Goal: Book appointment/travel/reservation

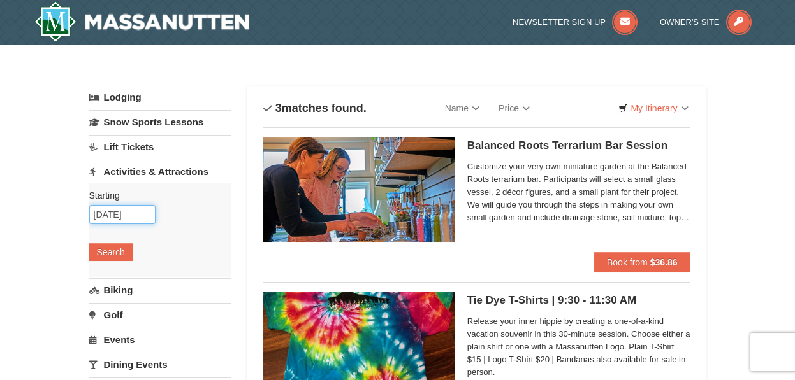
click at [135, 213] on input "09/07/2025" at bounding box center [122, 214] width 66 height 19
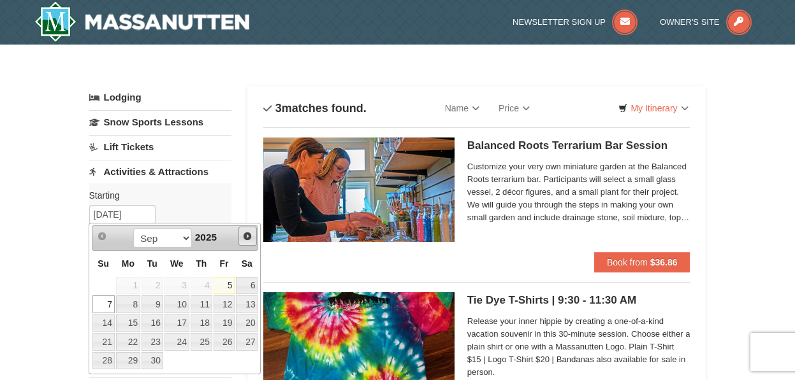
click at [250, 238] on span "Next" at bounding box center [247, 236] width 10 height 10
click at [248, 281] on link "4" at bounding box center [247, 286] width 22 height 18
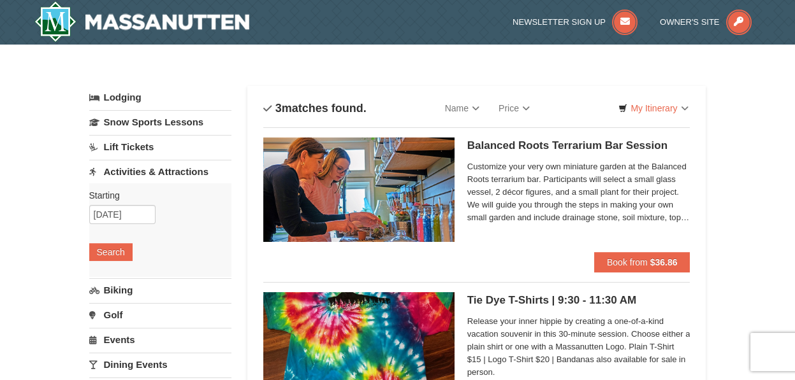
click at [159, 168] on link "Activities & Attractions" at bounding box center [160, 172] width 142 height 24
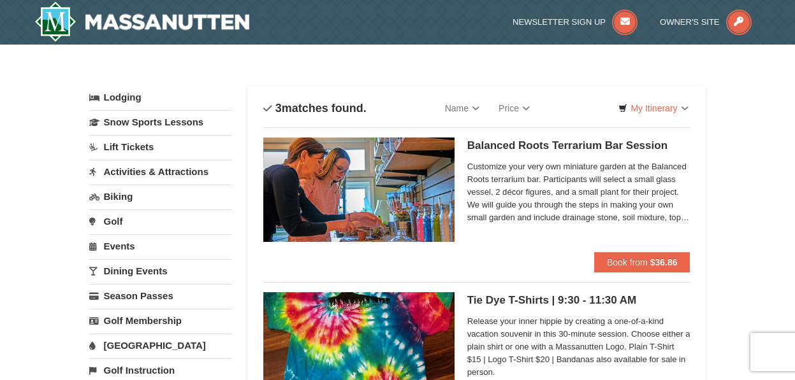
click at [159, 168] on link "Activities & Attractions" at bounding box center [160, 172] width 142 height 24
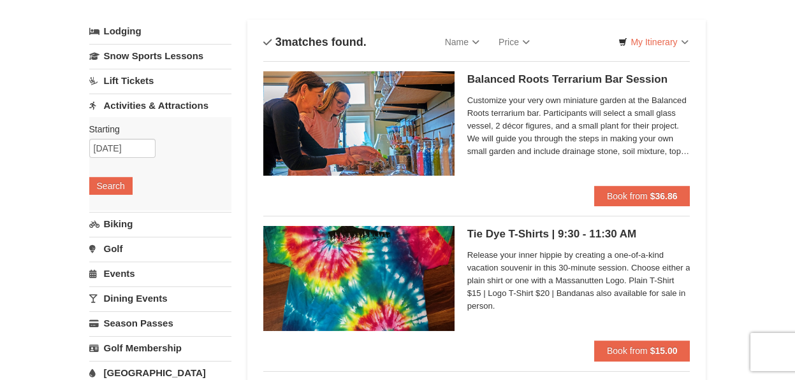
scroll to position [63, 0]
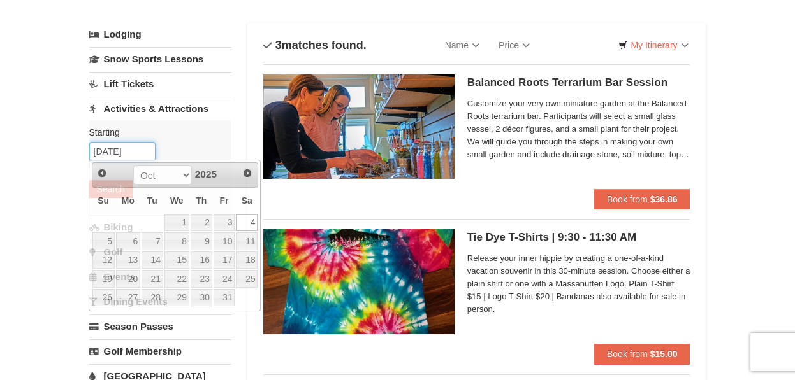
click at [131, 152] on input "[DATE]" at bounding box center [122, 151] width 66 height 19
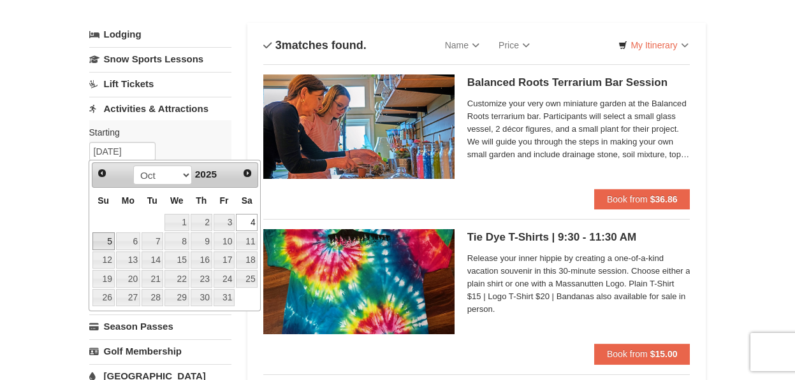
click at [101, 243] on link "5" at bounding box center [103, 242] width 22 height 18
type input "[DATE]"
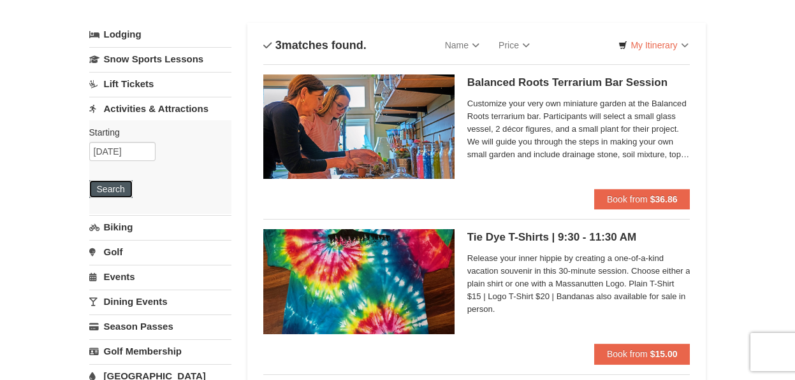
click at [104, 182] on button "Search" at bounding box center [110, 189] width 43 height 18
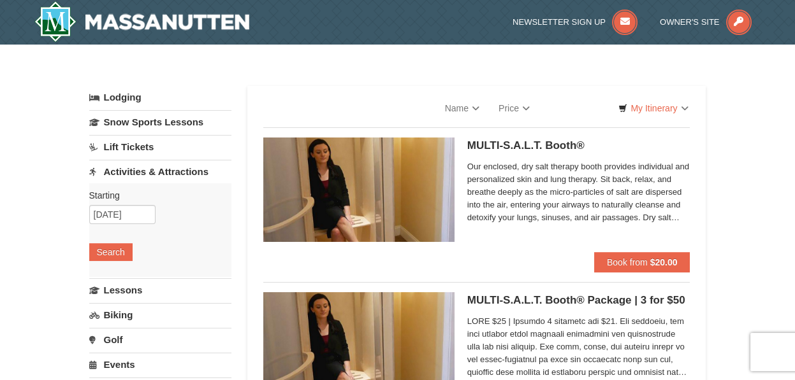
select select "9"
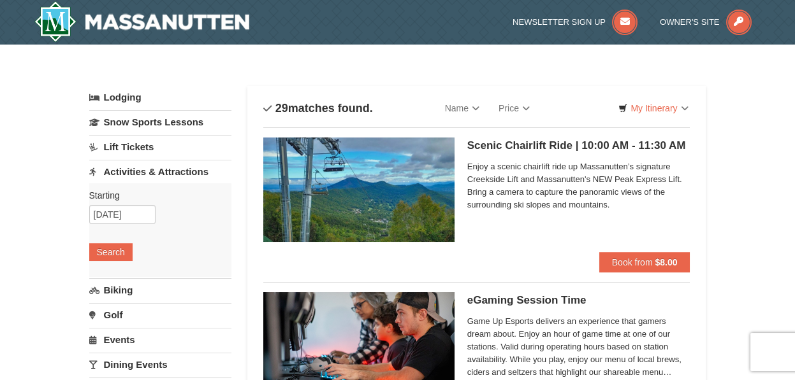
scroll to position [63, 0]
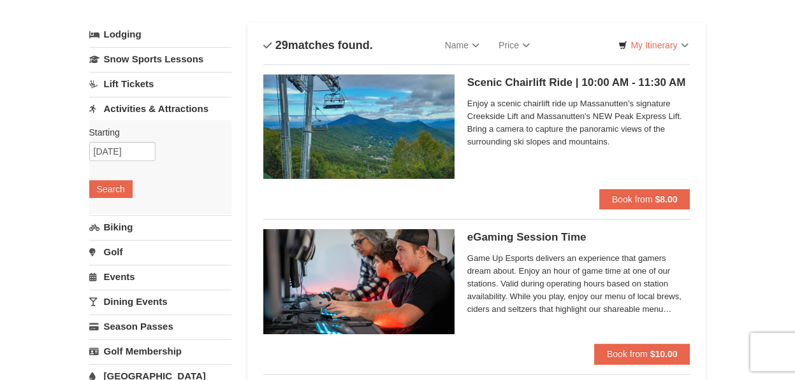
click at [147, 110] on link "Activities & Attractions" at bounding box center [160, 109] width 142 height 24
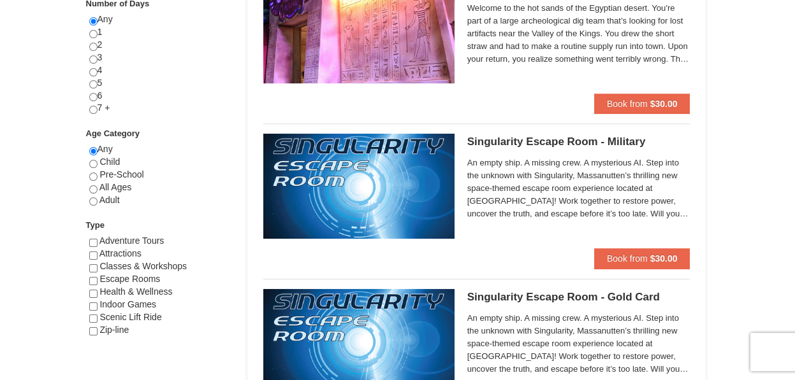
scroll to position [510, 0]
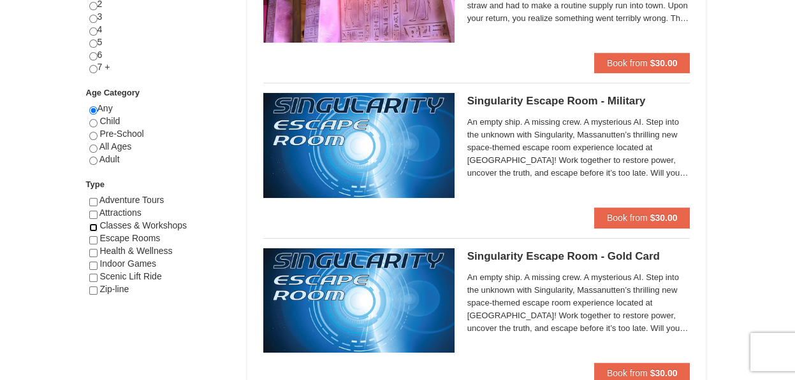
click at [94, 224] on input "checkbox" at bounding box center [93, 228] width 8 height 8
checkbox input "true"
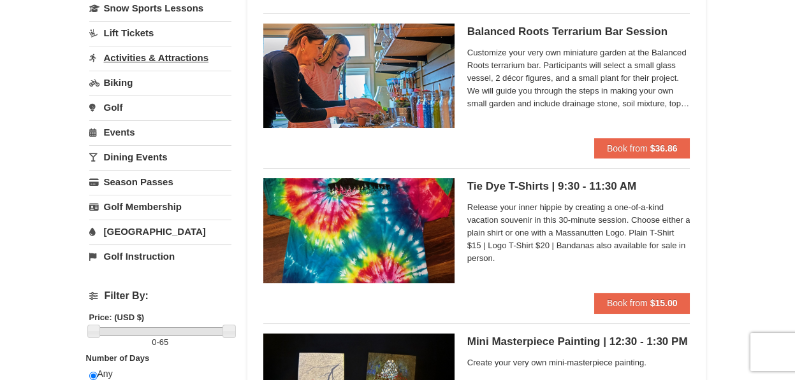
scroll to position [0, 0]
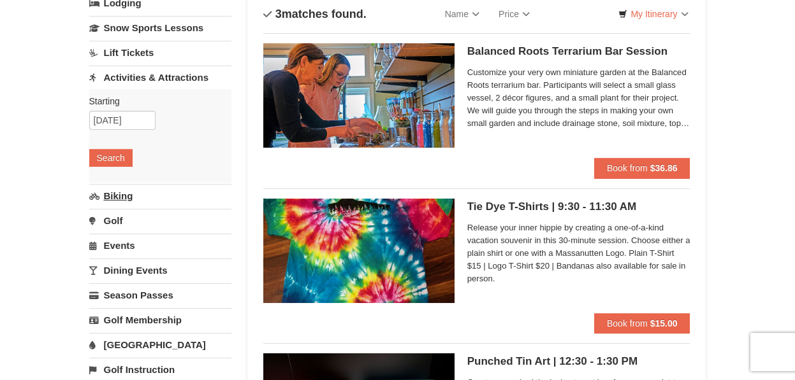
scroll to position [94, 0]
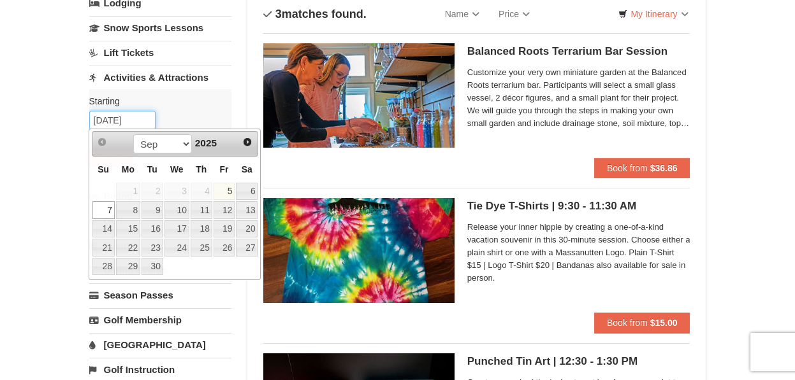
click at [135, 117] on input "09/07/2025" at bounding box center [122, 120] width 66 height 19
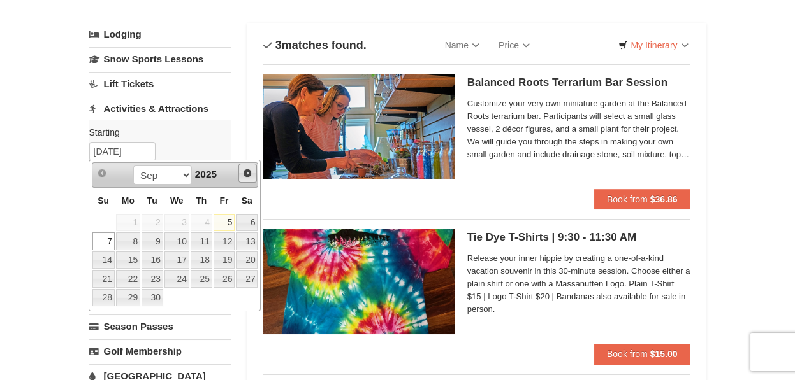
click at [248, 174] on span "Next" at bounding box center [247, 173] width 10 height 10
click at [123, 238] on link "6" at bounding box center [128, 242] width 24 height 18
type input "10/06/2025"
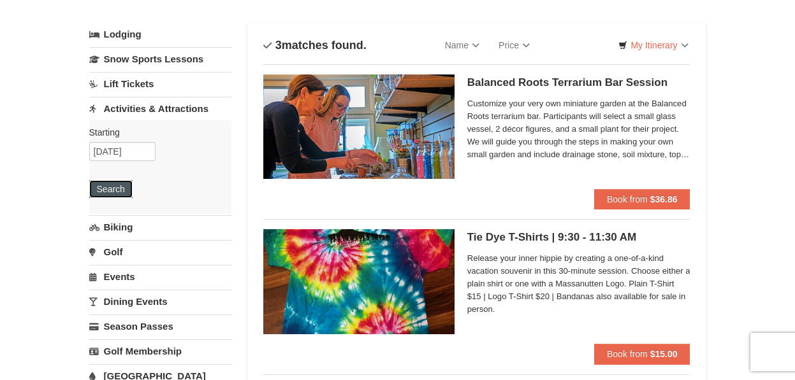
click at [124, 184] on button "Search" at bounding box center [110, 189] width 43 height 18
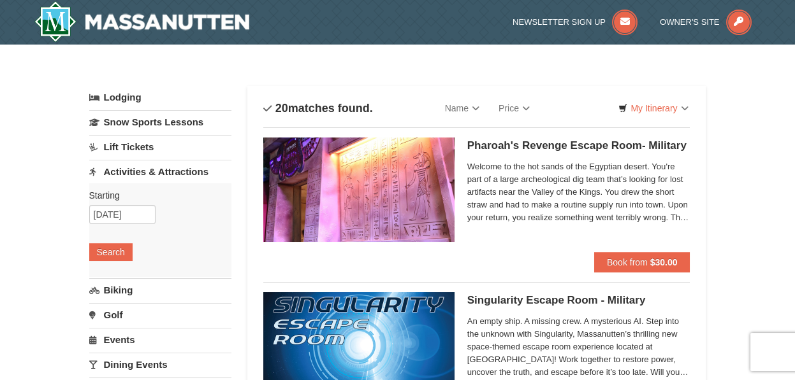
click at [120, 173] on link "Activities & Attractions" at bounding box center [160, 172] width 142 height 24
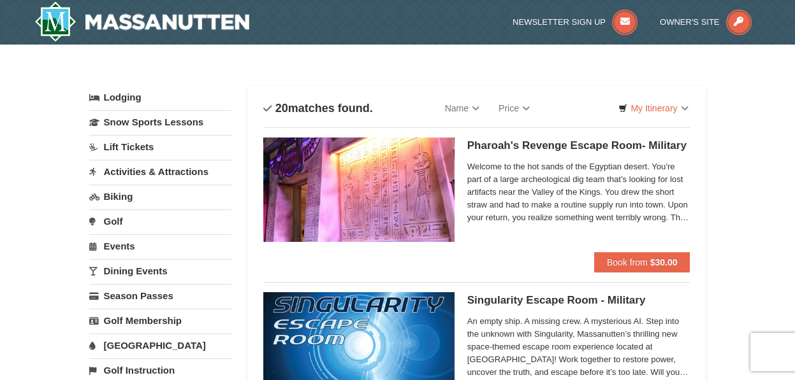
click at [120, 173] on link "Activities & Attractions" at bounding box center [160, 172] width 142 height 24
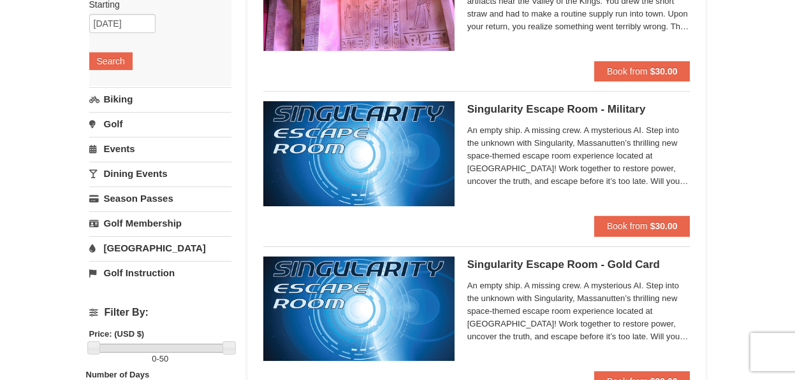
scroll to position [63, 0]
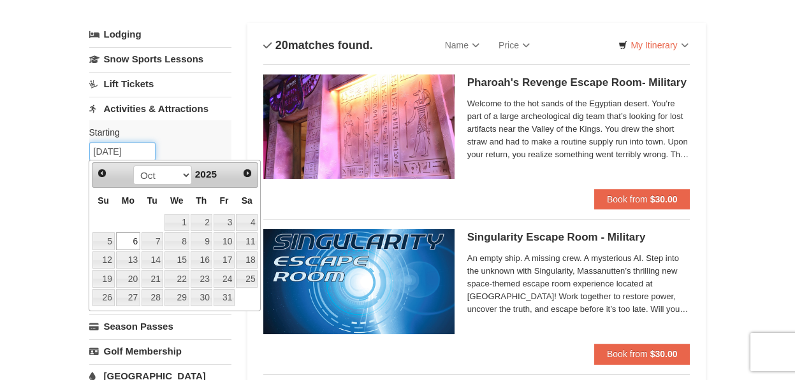
click at [108, 142] on input "10/06/2025" at bounding box center [122, 151] width 66 height 19
click at [152, 240] on link "7" at bounding box center [152, 242] width 22 height 18
type input "[DATE]"
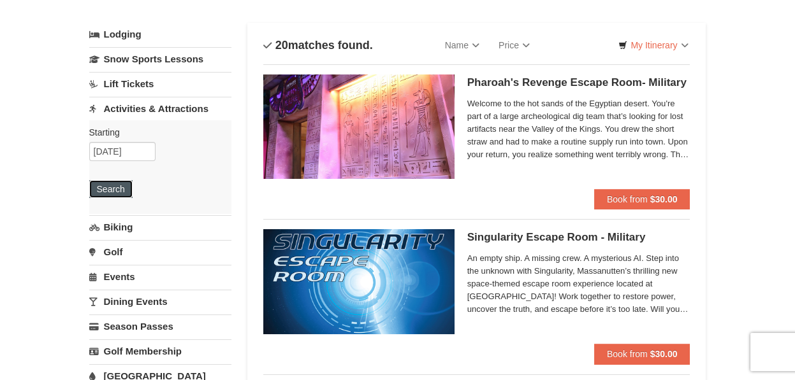
click at [107, 186] on button "Search" at bounding box center [110, 189] width 43 height 18
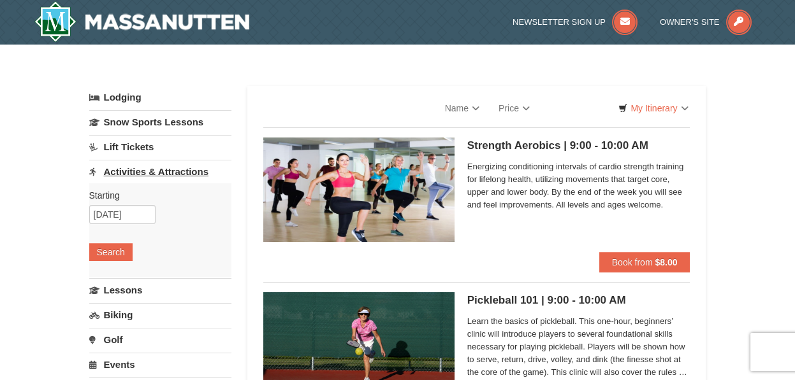
select select "9"
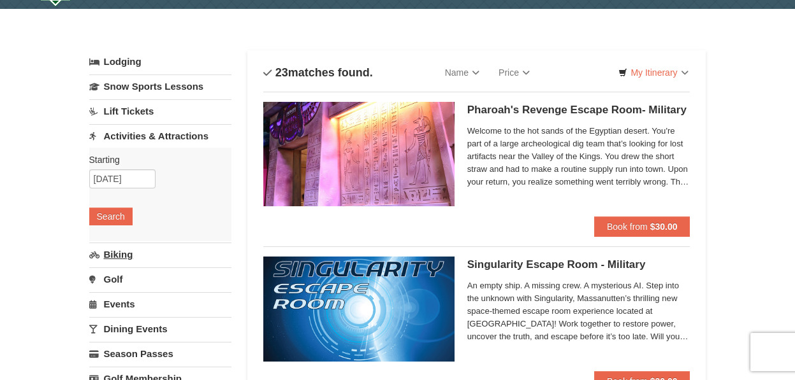
scroll to position [63, 0]
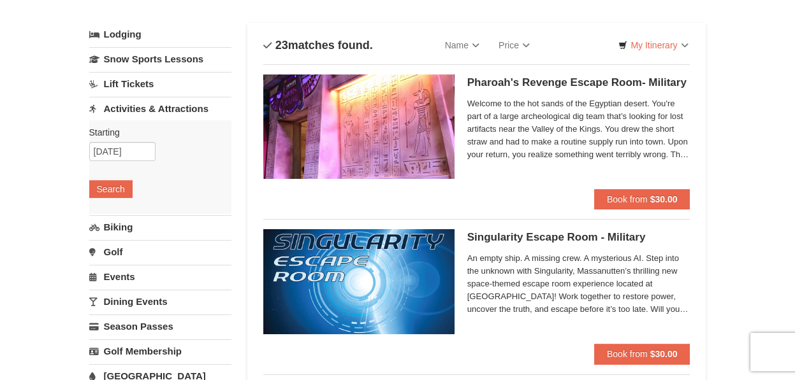
click at [133, 298] on link "Dining Events" at bounding box center [160, 302] width 142 height 24
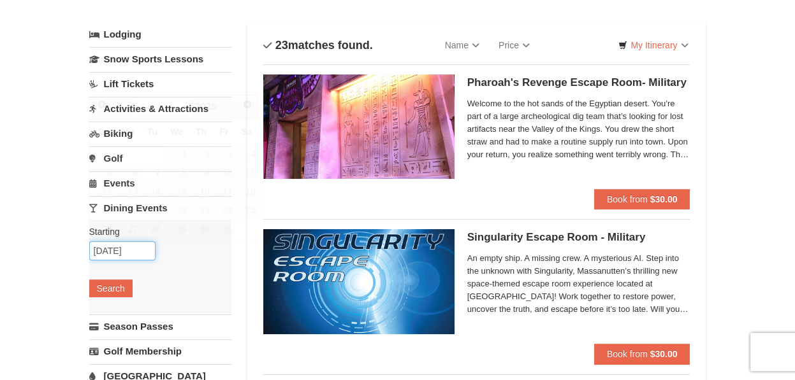
click at [114, 250] on input "10/07/2025" at bounding box center [122, 250] width 66 height 19
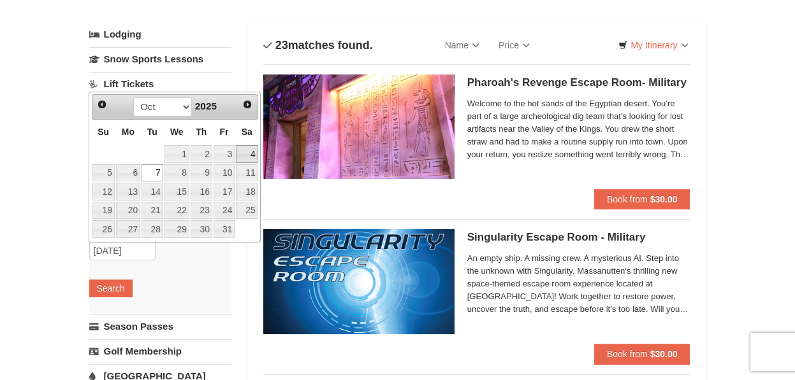
click at [250, 152] on link "4" at bounding box center [247, 154] width 22 height 18
type input "[DATE]"
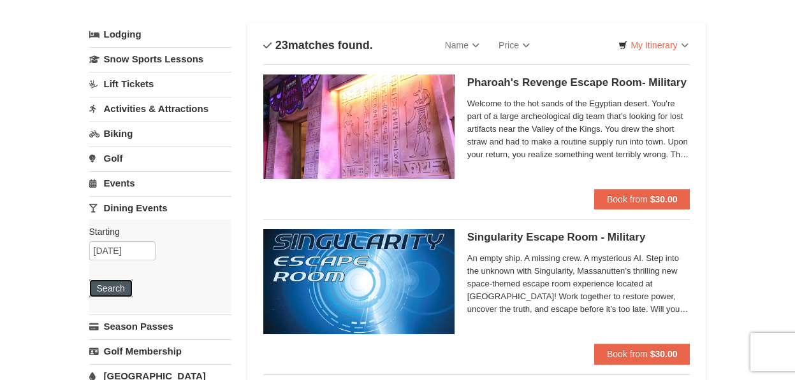
click at [104, 285] on button "Search" at bounding box center [110, 289] width 43 height 18
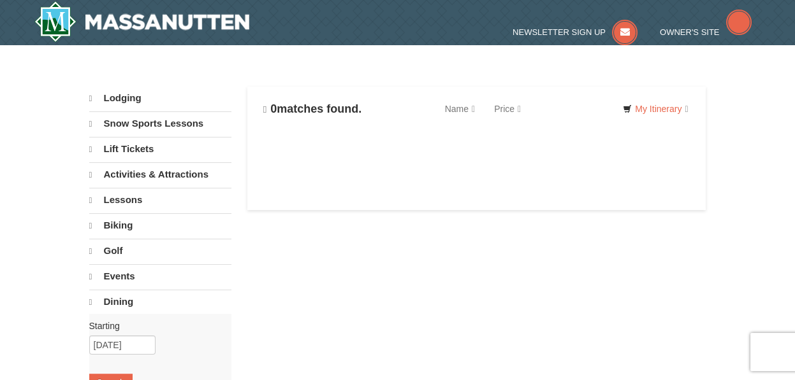
select select "9"
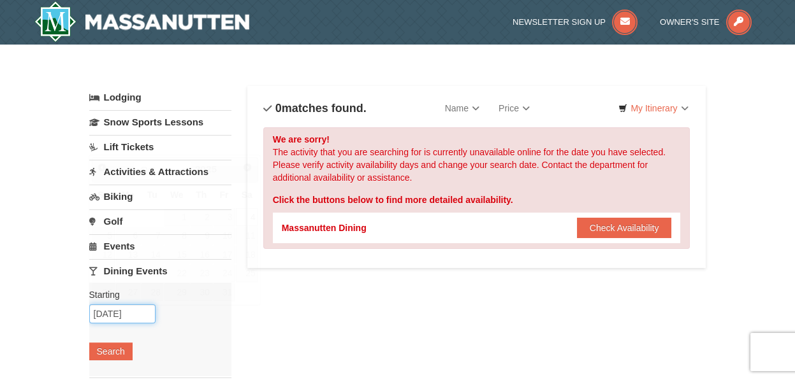
click at [113, 315] on input "10/04/2025" at bounding box center [122, 314] width 66 height 19
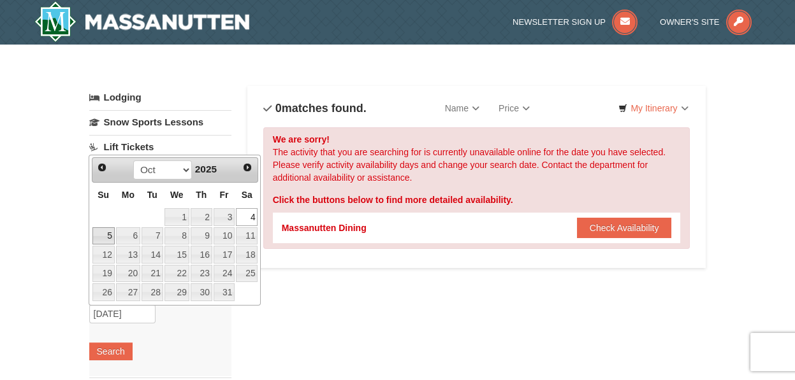
click at [100, 233] on link "5" at bounding box center [103, 236] width 22 height 18
type input "10/05/2025"
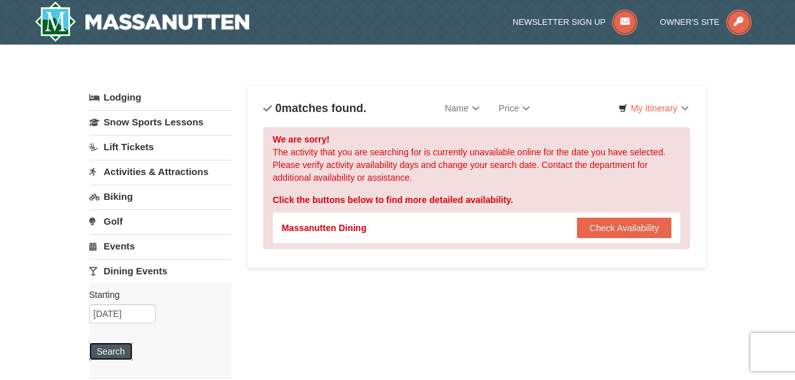
click at [113, 352] on button "Search" at bounding box center [110, 352] width 43 height 18
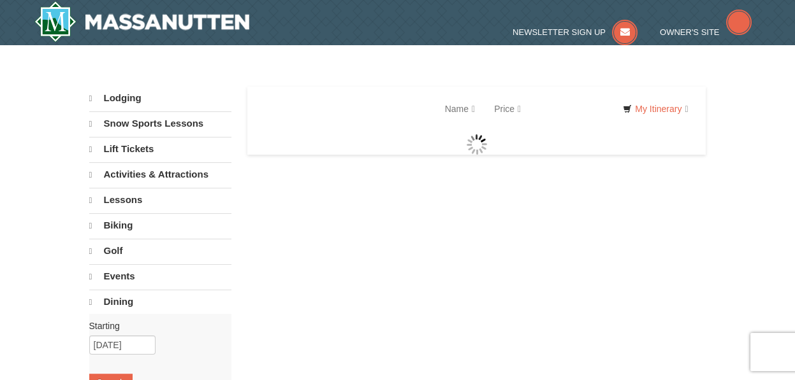
select select "9"
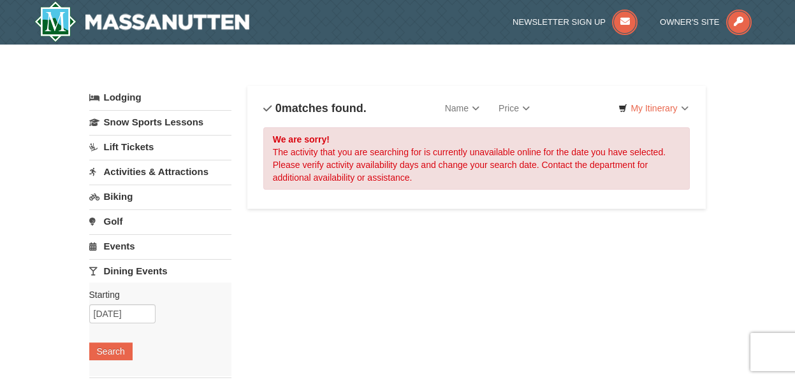
click at [124, 271] on link "Dining Events" at bounding box center [160, 271] width 142 height 24
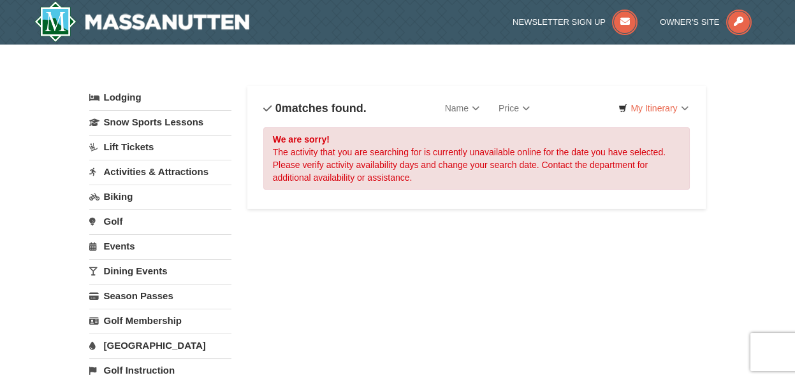
click at [124, 271] on link "Dining Events" at bounding box center [160, 271] width 142 height 24
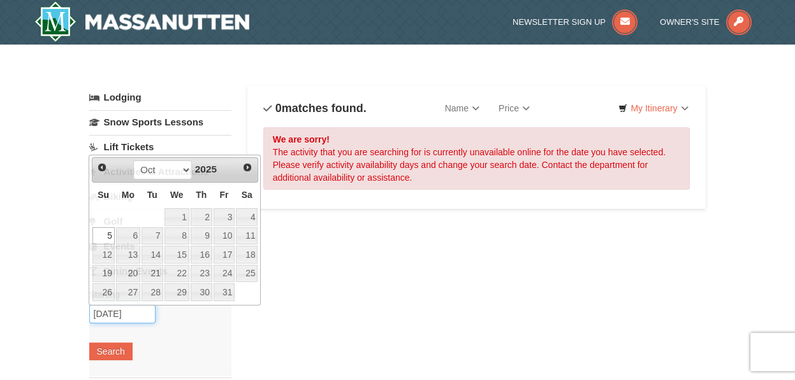
click at [110, 315] on input "10/05/2025" at bounding box center [122, 314] width 66 height 19
click at [131, 234] on link "6" at bounding box center [128, 236] width 24 height 18
type input "[DATE]"
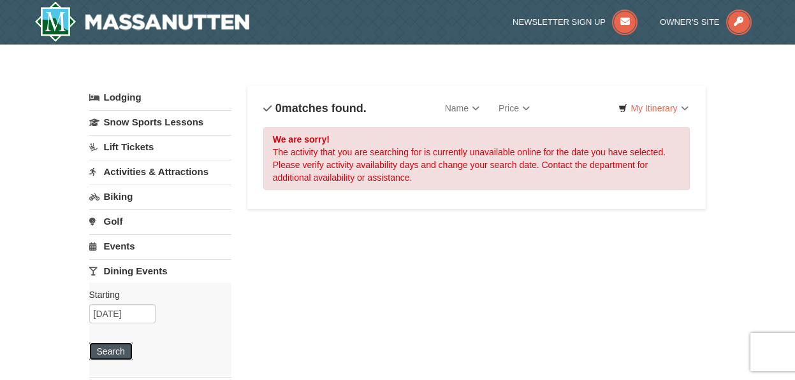
click at [109, 352] on button "Search" at bounding box center [110, 352] width 43 height 18
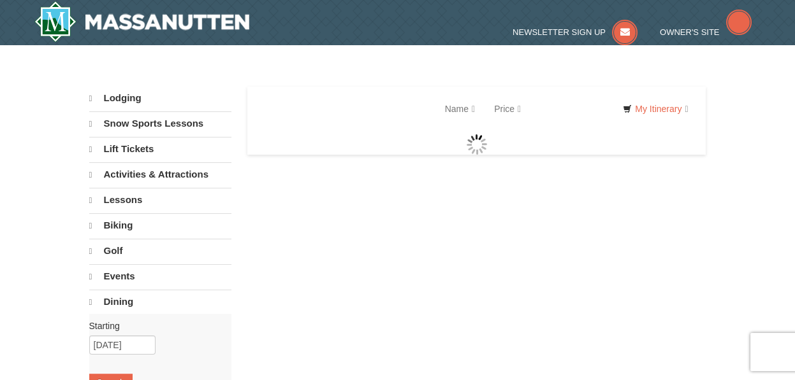
select select "9"
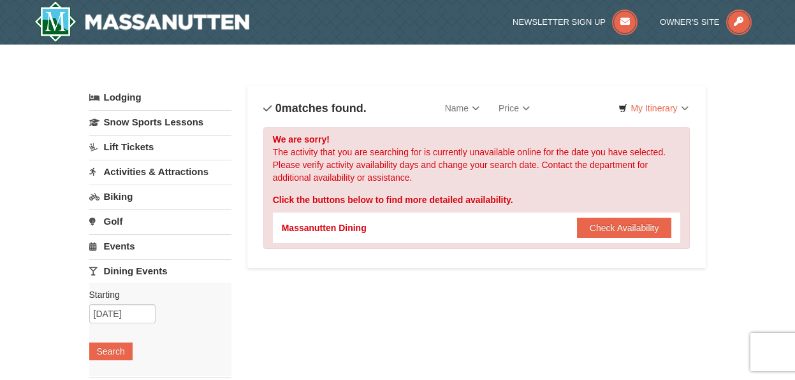
click at [110, 191] on link "Biking" at bounding box center [160, 197] width 142 height 24
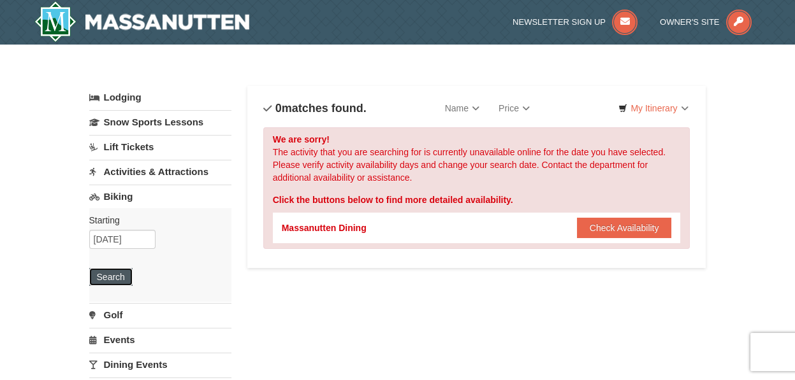
click at [113, 273] on button "Search" at bounding box center [110, 277] width 43 height 18
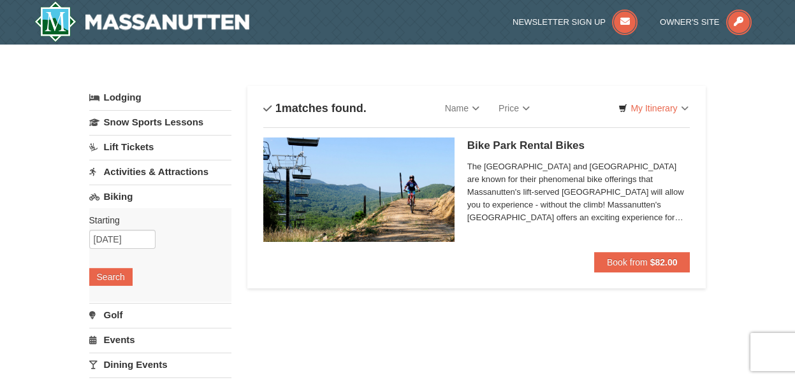
click at [127, 173] on link "Activities & Attractions" at bounding box center [160, 172] width 142 height 24
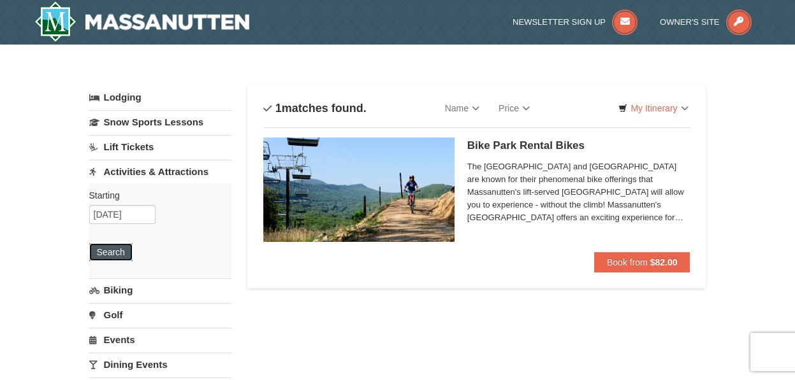
click at [122, 248] on button "Search" at bounding box center [110, 252] width 43 height 18
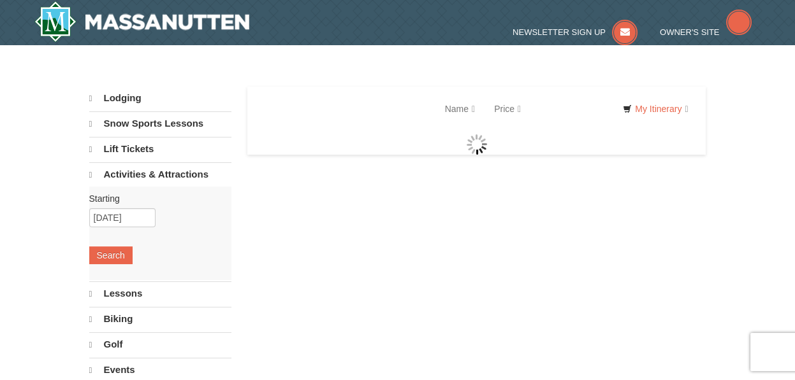
select select "9"
